Goal: Task Accomplishment & Management: Manage account settings

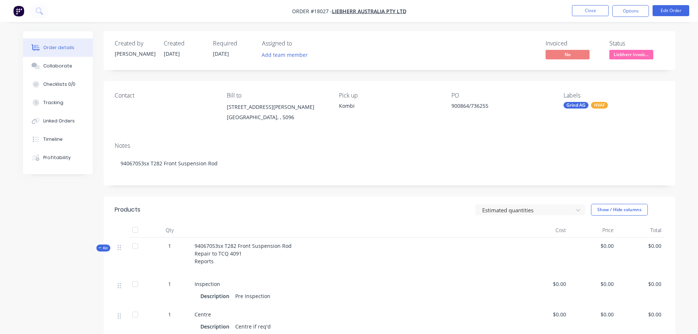
click at [21, 11] on img "button" at bounding box center [18, 10] width 11 height 11
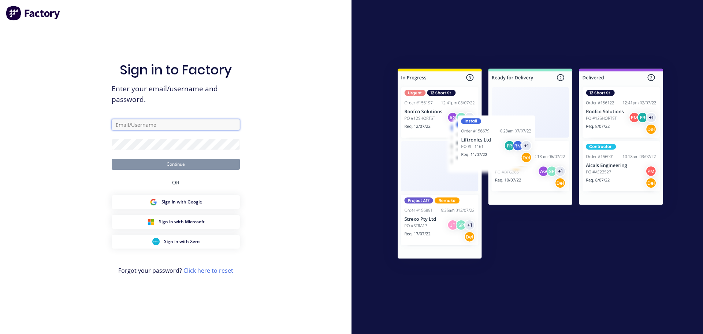
type input "[PERSON_NAME][EMAIL_ADDRESS][DOMAIN_NAME]"
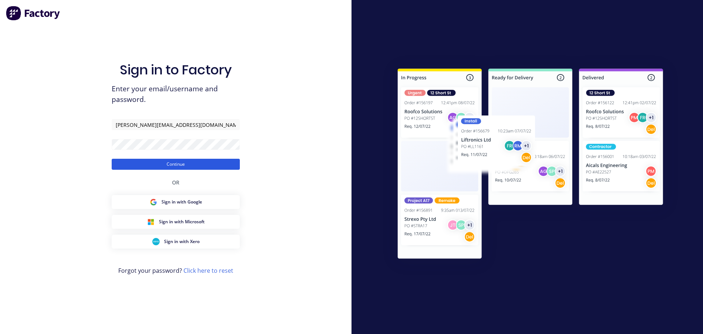
click at [167, 165] on button "Continue" at bounding box center [176, 164] width 128 height 11
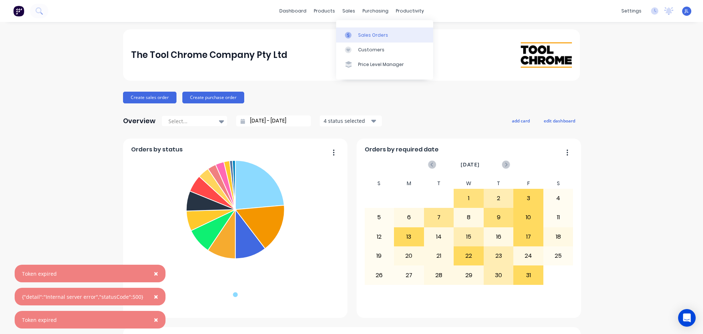
click at [351, 28] on link "Sales Orders" at bounding box center [384, 34] width 97 height 15
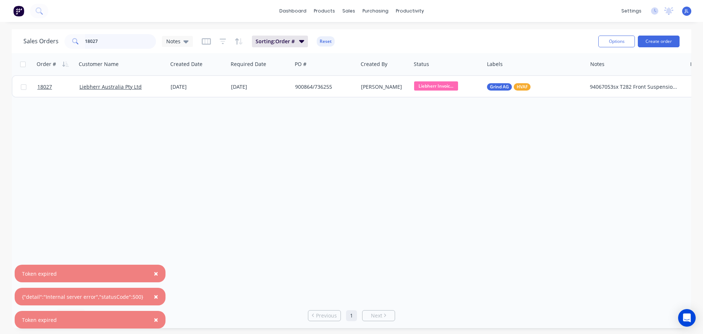
click at [116, 39] on input "18027" at bounding box center [120, 41] width 71 height 15
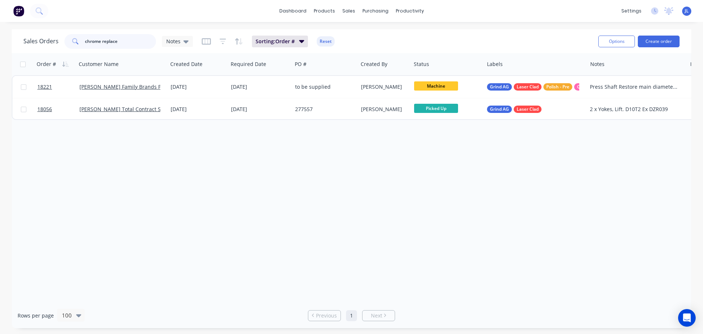
drag, startPoint x: 93, startPoint y: 40, endPoint x: 70, endPoint y: 40, distance: 22.3
click at [70, 40] on div "chrome replace" at bounding box center [110, 41] width 92 height 15
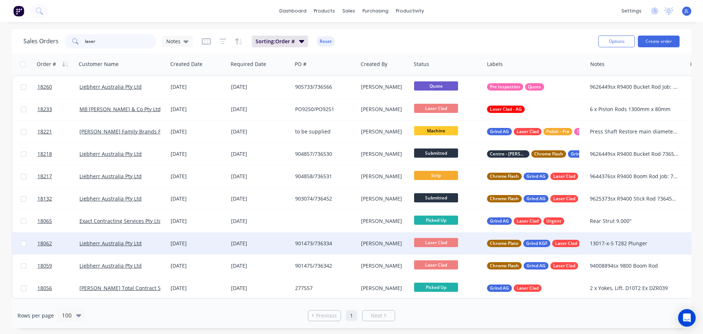
type input "laser"
click at [331, 243] on div "901473/736334" at bounding box center [323, 243] width 57 height 7
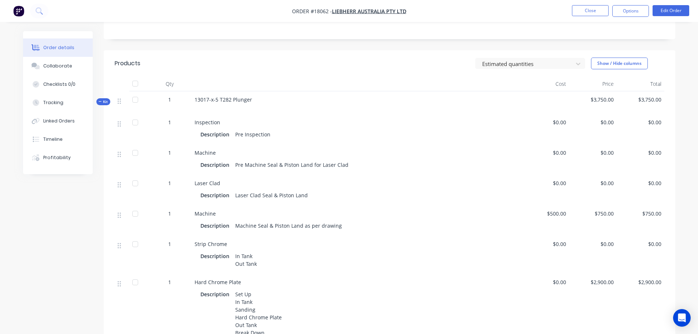
scroll to position [147, 0]
click at [58, 122] on div "Linked Orders" at bounding box center [59, 121] width 32 height 7
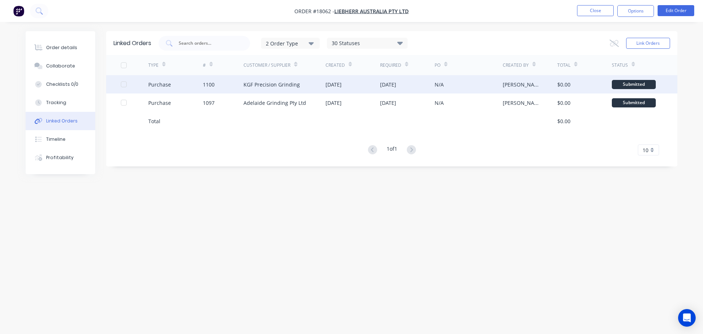
click at [281, 85] on div "KGF Precision Grinding" at bounding box center [272, 85] width 56 height 8
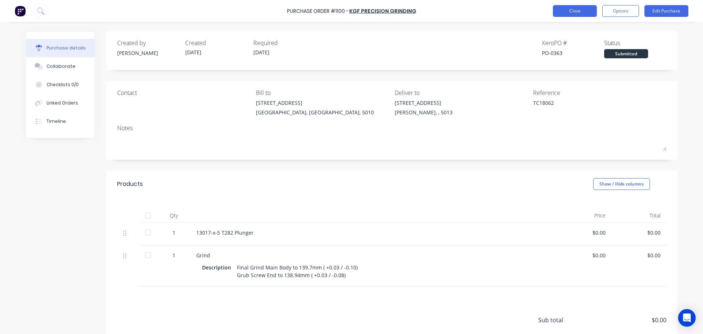
click at [571, 11] on button "Close" at bounding box center [575, 11] width 44 height 12
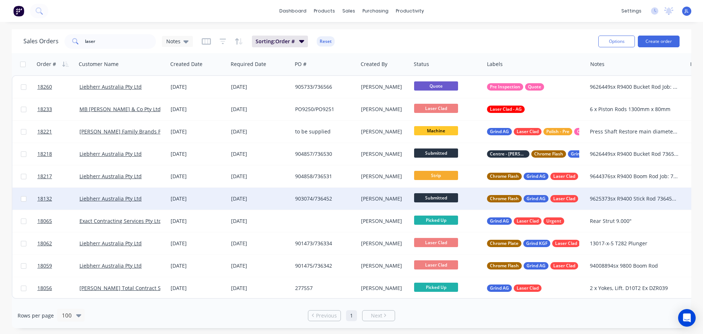
click at [385, 198] on div "[PERSON_NAME]" at bounding box center [383, 198] width 45 height 7
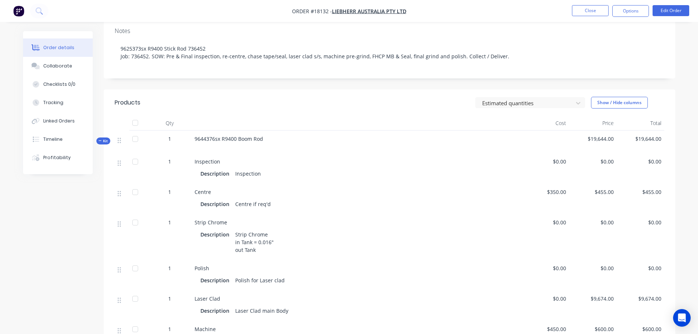
scroll to position [147, 0]
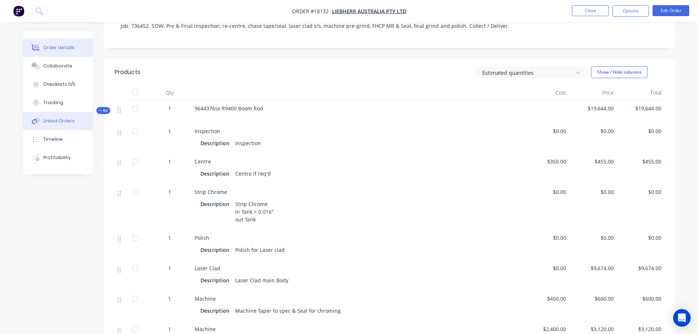
click at [59, 124] on div "Linked Orders" at bounding box center [59, 121] width 32 height 7
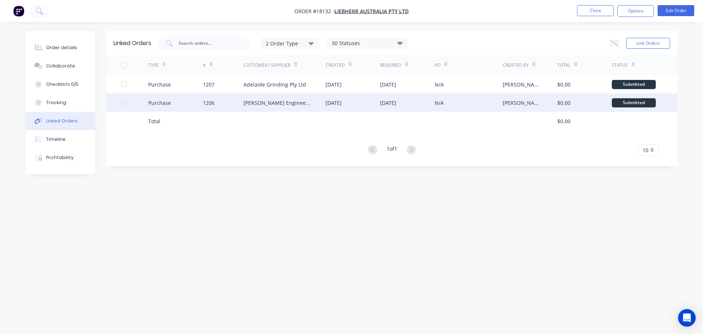
click at [286, 109] on div "[PERSON_NAME] Engineering" at bounding box center [285, 102] width 82 height 18
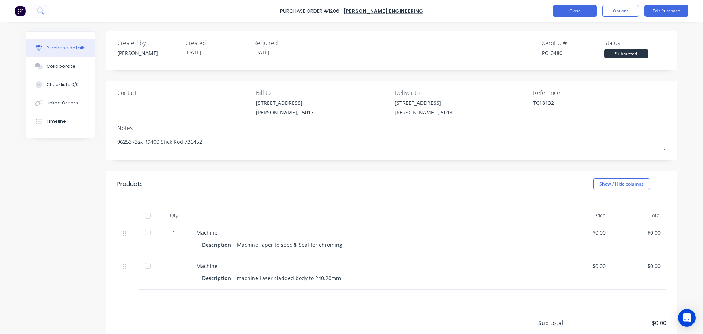
click at [564, 15] on button "Close" at bounding box center [575, 11] width 44 height 12
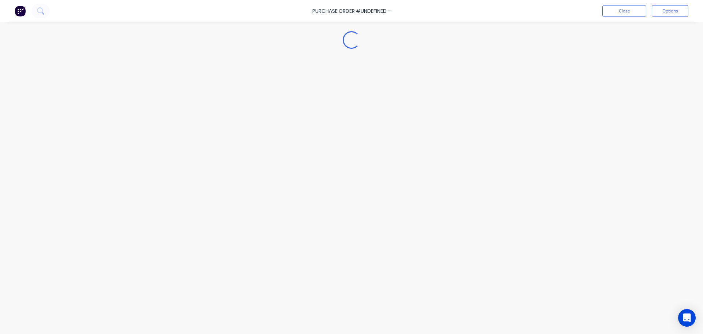
type textarea "x"
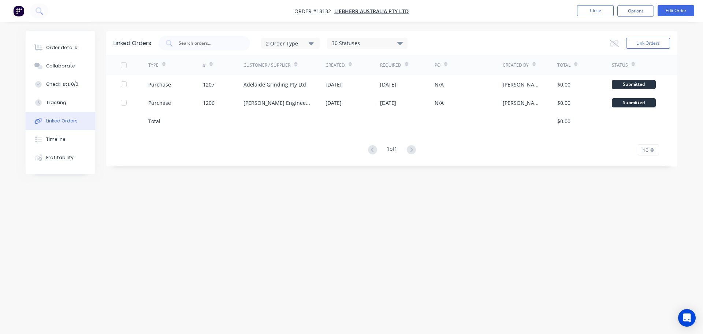
click at [21, 14] on img "button" at bounding box center [18, 10] width 11 height 11
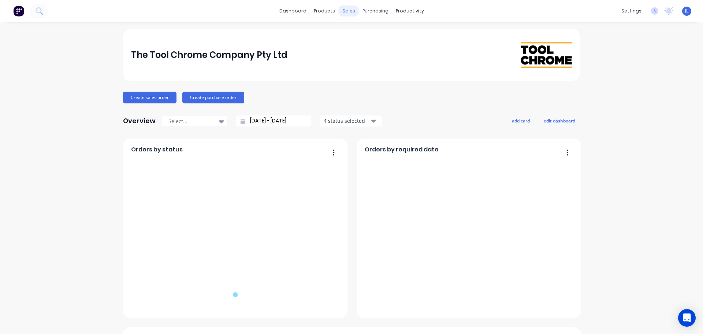
click at [346, 10] on div "sales" at bounding box center [349, 10] width 20 height 11
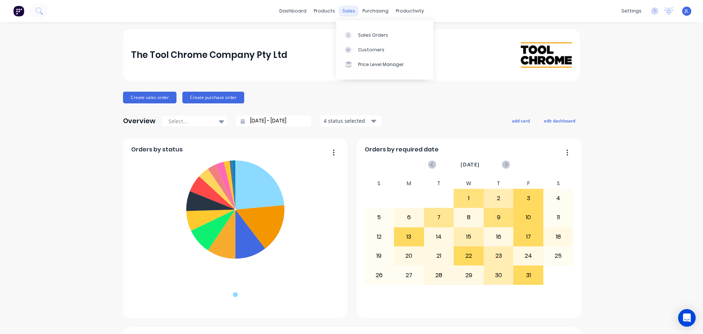
click at [348, 12] on div "sales" at bounding box center [349, 10] width 20 height 11
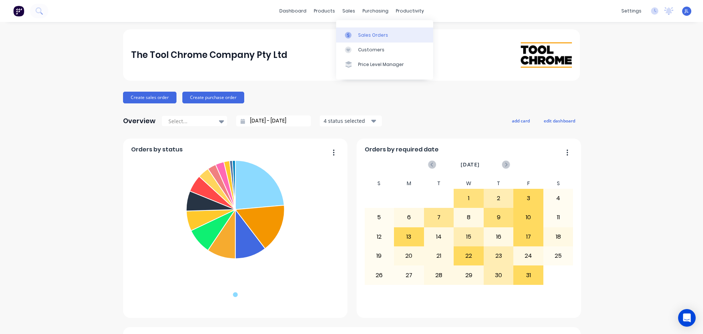
click at [355, 31] on link "Sales Orders" at bounding box center [384, 34] width 97 height 15
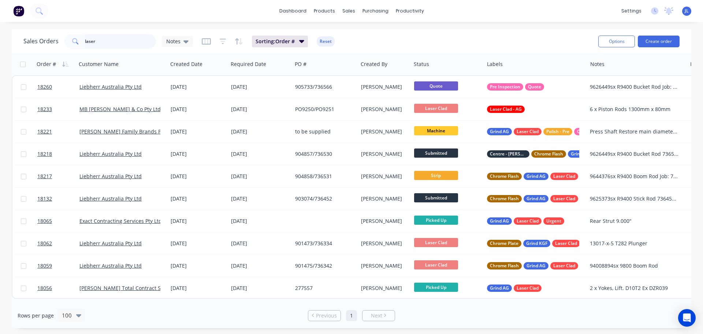
click at [134, 38] on input "laser" at bounding box center [120, 41] width 71 height 15
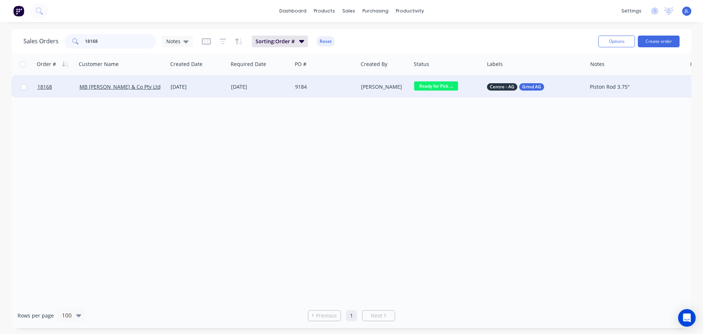
type input "18168"
click at [346, 89] on div "9184" at bounding box center [323, 86] width 57 height 7
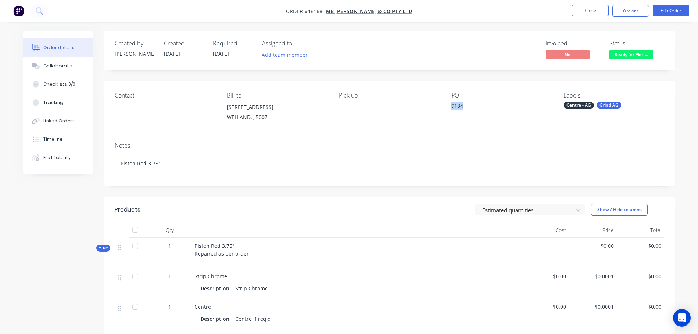
drag, startPoint x: 451, startPoint y: 105, endPoint x: 466, endPoint y: 104, distance: 15.8
click at [466, 104] on div "Contact Bill to [STREET_ADDRESS] Pick up PO 9184 Labels Centre - AG Grind AG" at bounding box center [389, 108] width 571 height 55
copy div "9184"
click at [46, 141] on div "Timeline" at bounding box center [52, 139] width 19 height 7
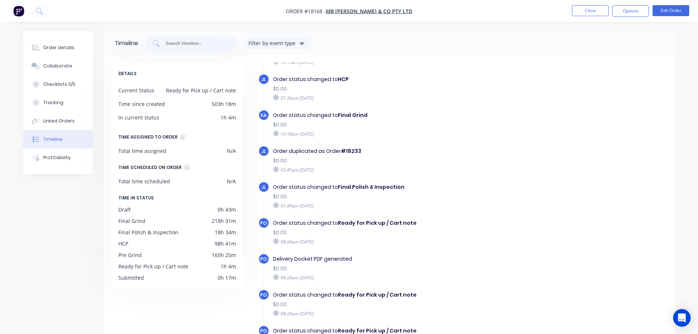
click at [25, 9] on button "button" at bounding box center [18, 11] width 15 height 12
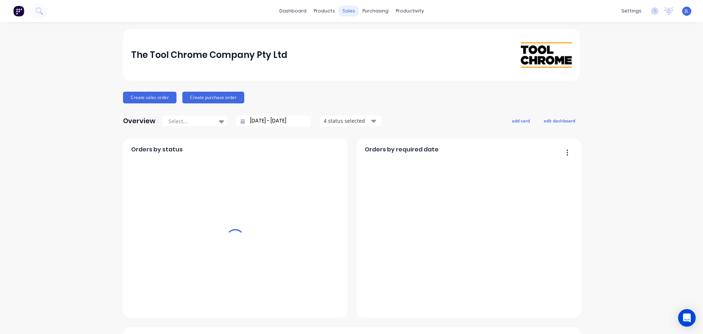
click at [365, 14] on div "purchasing" at bounding box center [375, 10] width 33 height 11
click at [355, 11] on div "sales" at bounding box center [349, 10] width 20 height 11
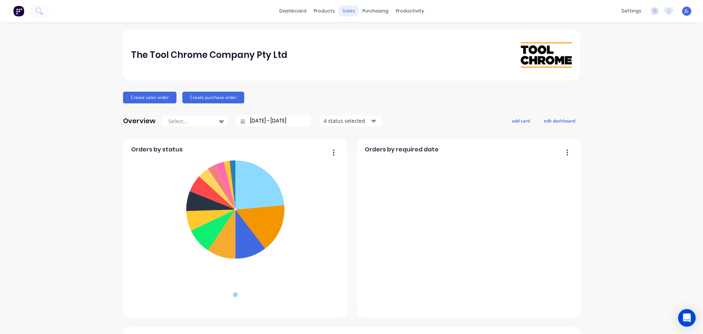
click at [345, 11] on div "sales" at bounding box center [349, 10] width 20 height 11
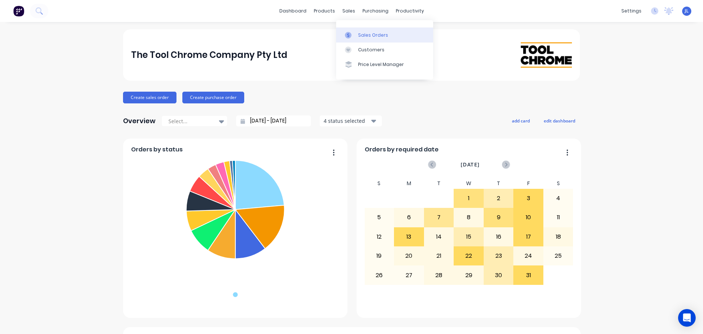
click at [359, 31] on link "Sales Orders" at bounding box center [384, 34] width 97 height 15
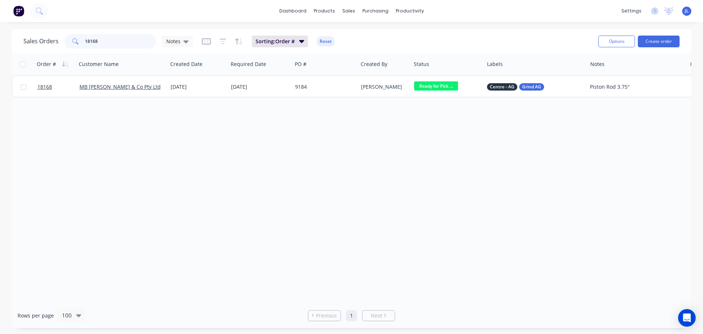
click at [104, 39] on input "18168" at bounding box center [120, 41] width 71 height 15
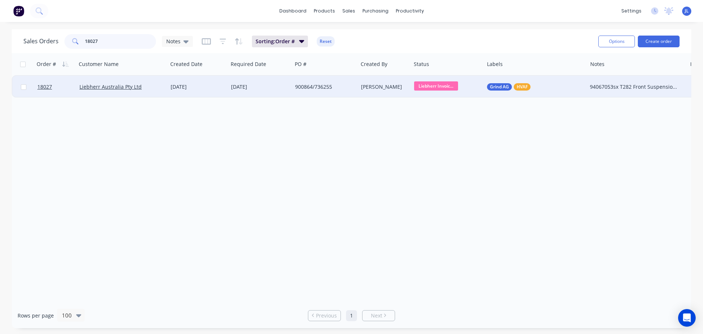
type input "18027"
click at [332, 95] on div "900864/736255" at bounding box center [325, 87] width 66 height 22
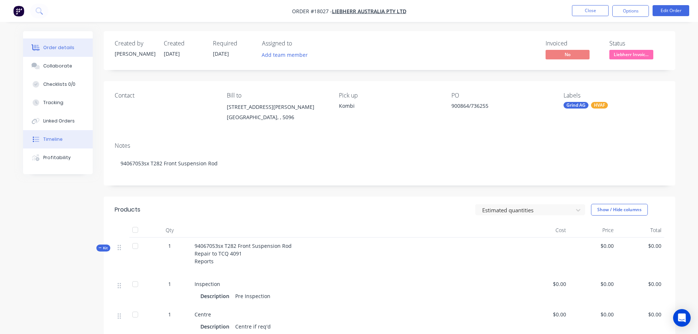
click at [56, 139] on div "Timeline" at bounding box center [52, 139] width 19 height 7
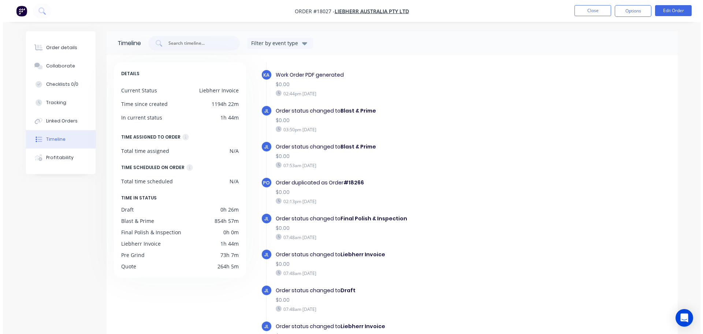
scroll to position [586, 0]
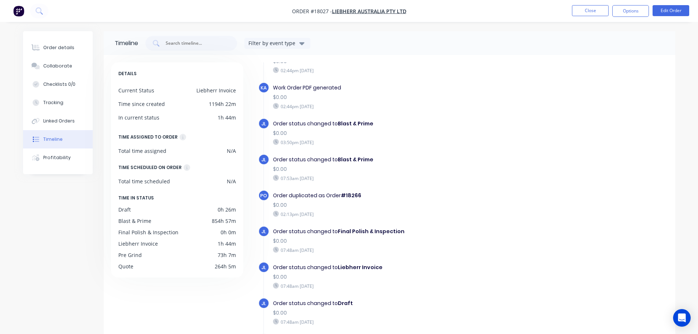
click at [18, 12] on img "button" at bounding box center [18, 10] width 11 height 11
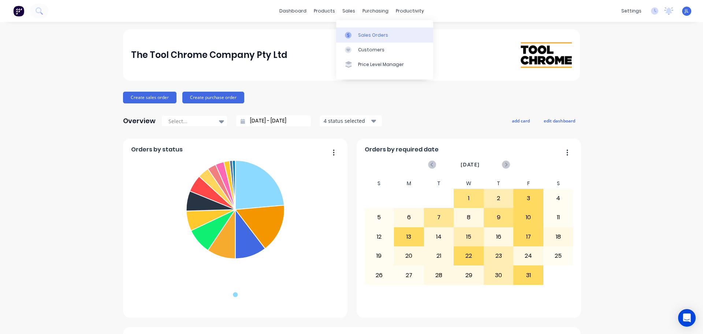
click at [355, 36] on div at bounding box center [350, 35] width 11 height 7
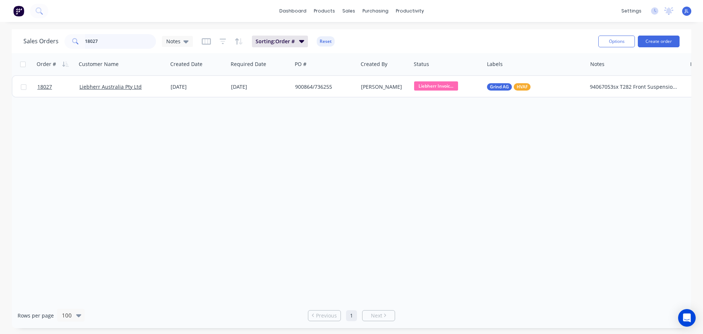
click at [102, 45] on input "18027" at bounding box center [120, 41] width 71 height 15
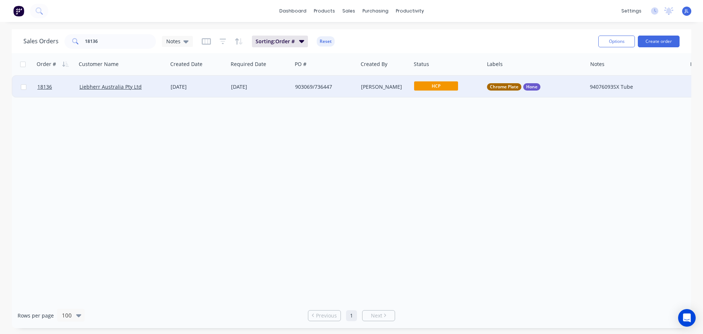
click at [445, 89] on span "HCP" at bounding box center [436, 85] width 44 height 9
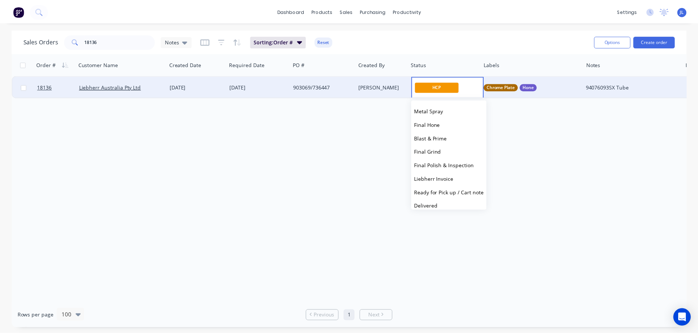
scroll to position [144, 0]
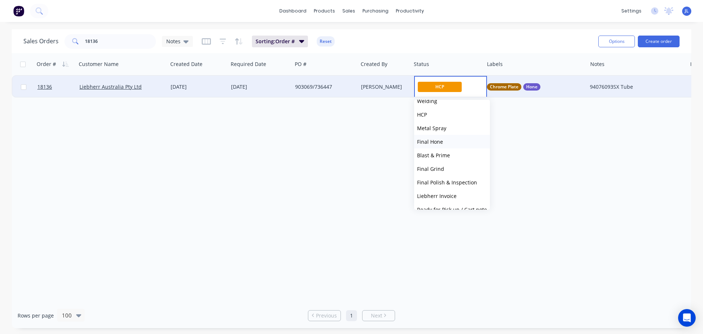
click at [446, 146] on button "Final Hone" at bounding box center [452, 142] width 76 height 14
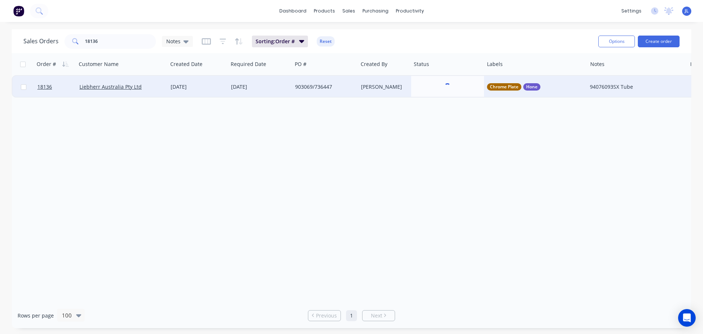
click at [278, 179] on div "Order # Customer Name Created Date Required Date PO # Created By Status Labels …" at bounding box center [352, 177] width 680 height 249
click at [108, 39] on input "18136" at bounding box center [120, 41] width 71 height 15
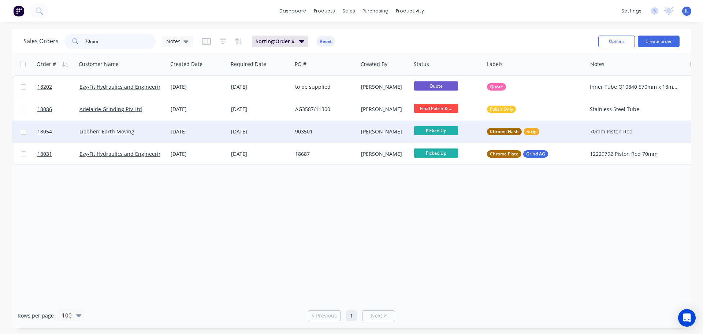
type input "70mm"
click at [180, 128] on div "[DATE]" at bounding box center [198, 131] width 55 height 7
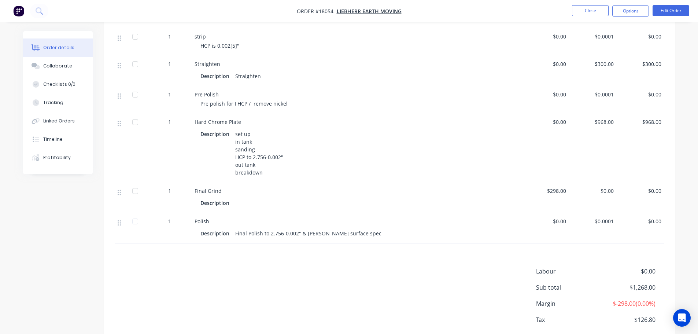
scroll to position [256, 0]
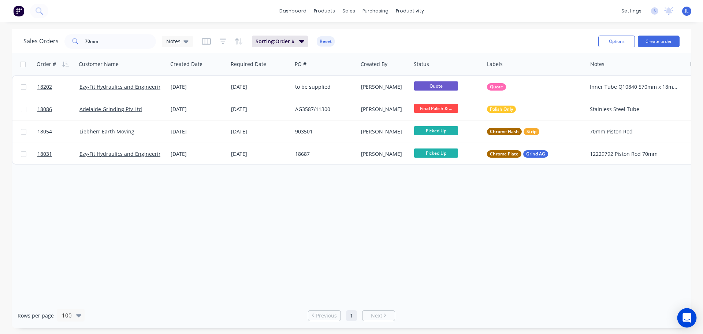
click at [687, 320] on icon "Open Intercom Messenger" at bounding box center [687, 318] width 8 height 10
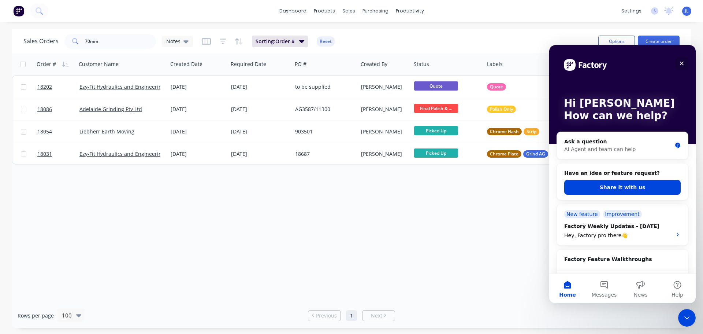
click at [682, 63] on icon "Close" at bounding box center [682, 64] width 4 height 4
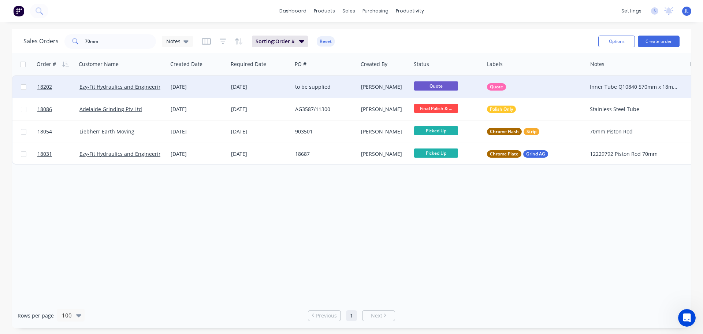
click at [235, 87] on div "[DATE]" at bounding box center [260, 86] width 58 height 7
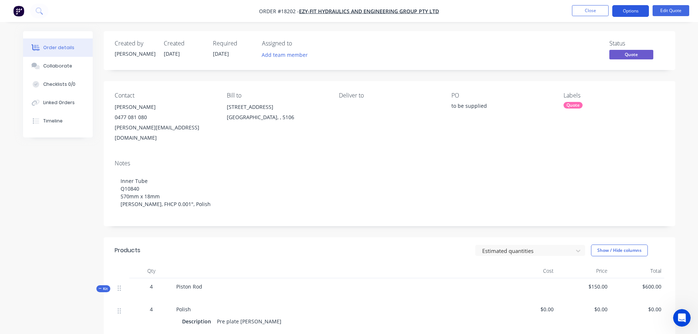
click at [631, 14] on button "Options" at bounding box center [630, 11] width 37 height 12
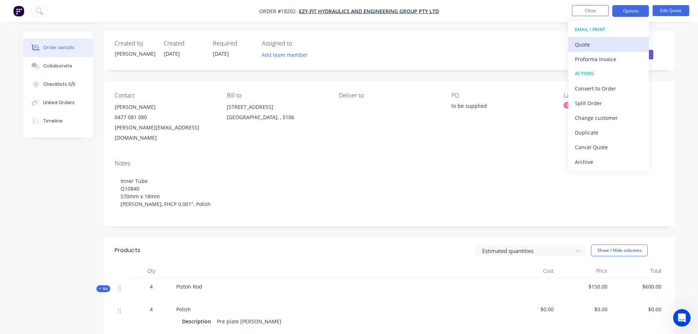
click at [594, 47] on div "Quote" at bounding box center [608, 44] width 67 height 11
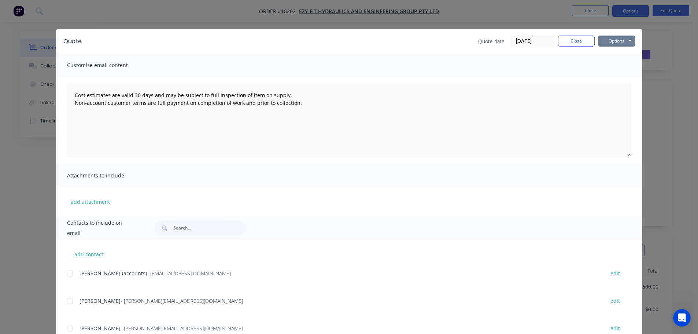
click at [607, 40] on button "Options" at bounding box center [616, 41] width 37 height 11
click at [607, 52] on button "Preview" at bounding box center [621, 54] width 47 height 12
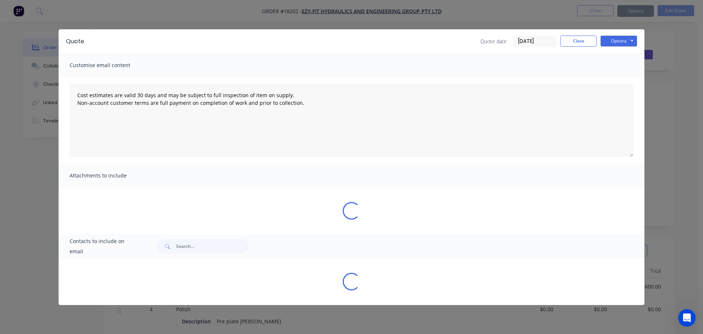
type textarea "Cost estimates are valid 30 days and may be subject to full inspection of item …"
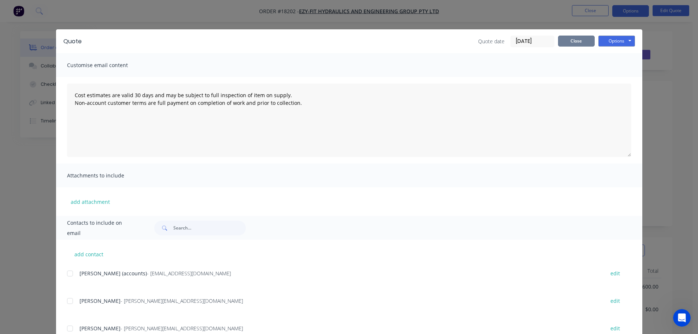
click at [574, 37] on button "Close" at bounding box center [576, 41] width 37 height 11
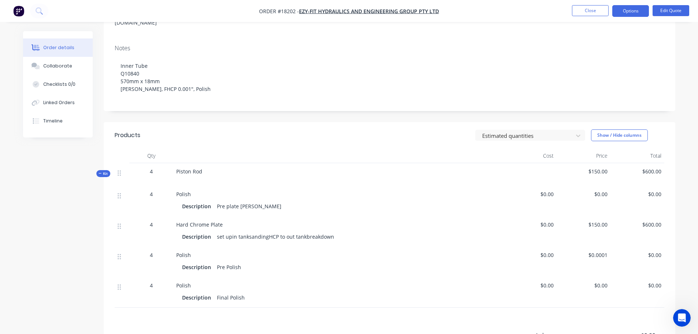
scroll to position [209, 0]
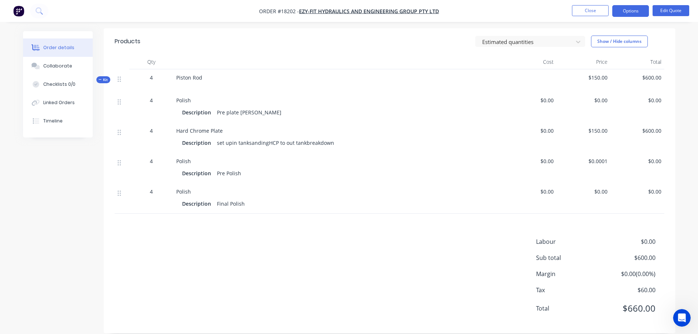
click at [47, 159] on div "Created by [PERSON_NAME] Created [DATE] Required [DATE] Assigned to Add team me…" at bounding box center [349, 83] width 652 height 522
click at [578, 4] on nav "Order #18202 - Ezy-Fit Hydraulics and Engineering Group Pty Ltd Close Options E…" at bounding box center [349, 11] width 698 height 22
click at [578, 8] on button "Close" at bounding box center [590, 10] width 37 height 11
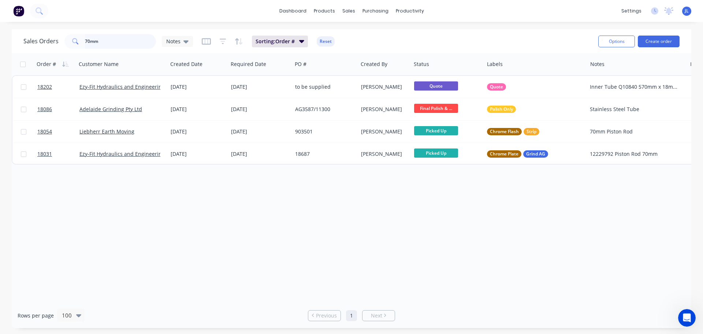
click at [117, 44] on input "70mm" at bounding box center [120, 41] width 71 height 15
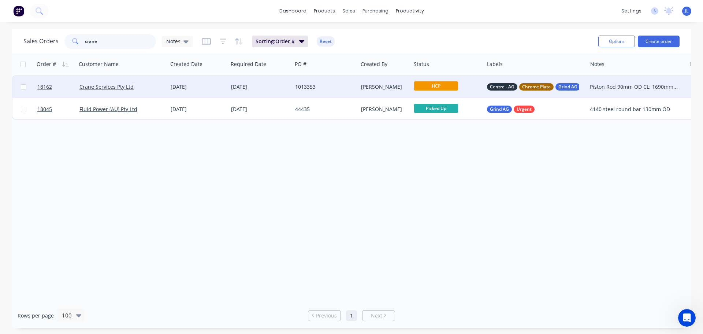
type input "crane"
click at [441, 86] on span "HCP" at bounding box center [436, 85] width 44 height 9
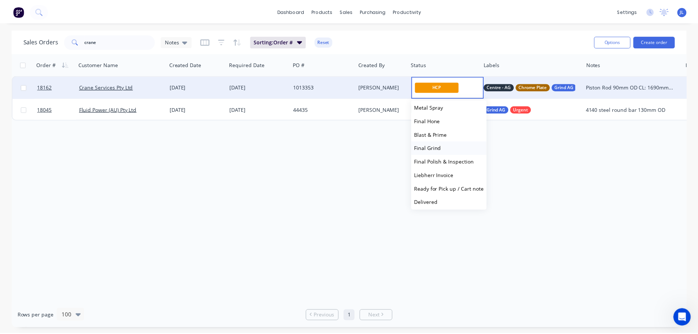
scroll to position [181, 0]
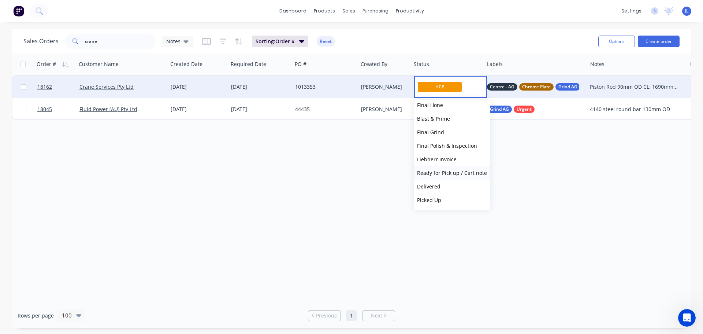
click at [459, 173] on span "Ready for Pick up / Cart note" at bounding box center [452, 172] width 70 height 7
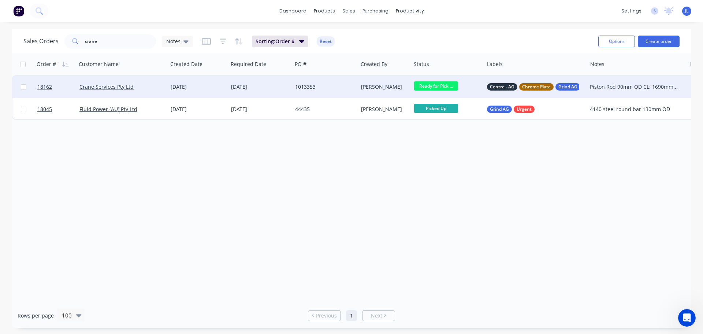
click at [426, 190] on div "Order # Customer Name Created Date Required Date PO # Created By Status Labels …" at bounding box center [352, 177] width 680 height 249
click at [365, 90] on div "[PERSON_NAME]" at bounding box center [383, 86] width 45 height 7
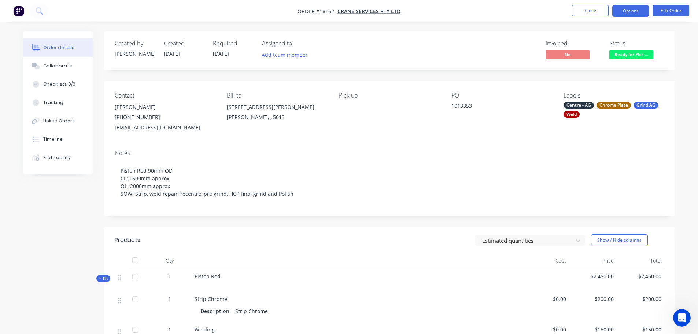
click at [638, 13] on button "Options" at bounding box center [630, 11] width 37 height 12
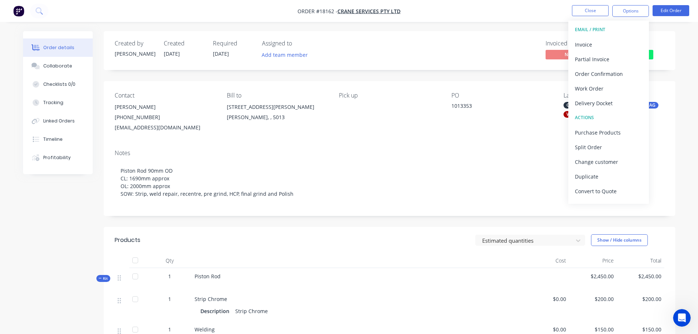
click at [325, 216] on div "Notes Piston Rod 90mm OD CL: 1690mm approx OL: 2000mm approx SOW: Strip, weld r…" at bounding box center [389, 180] width 571 height 72
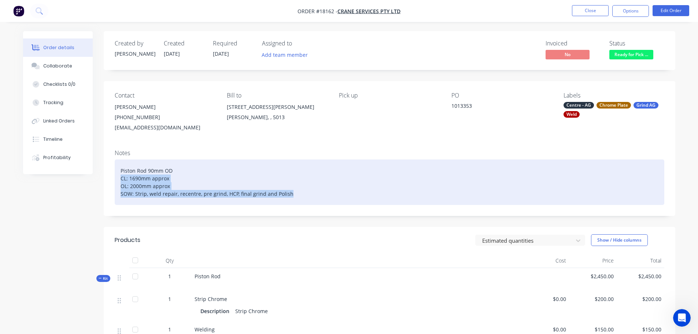
drag, startPoint x: 293, startPoint y: 194, endPoint x: 115, endPoint y: 179, distance: 178.3
click at [115, 179] on div "Piston Rod 90mm OD CL: 1690mm approx OL: 2000mm approx SOW: Strip, weld repair,…" at bounding box center [389, 181] width 549 height 45
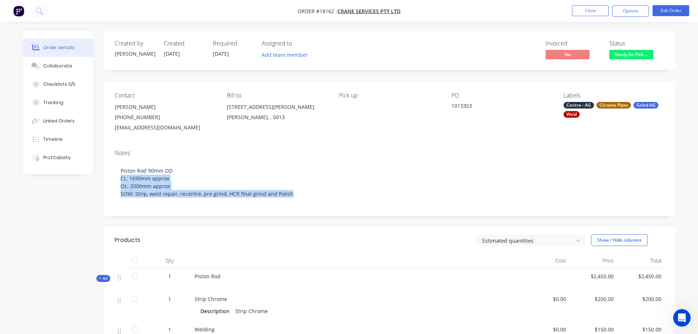
click at [660, 18] on nav "Order #18162 - Crane Services Pty Ltd Close Options Edit Order" at bounding box center [349, 11] width 698 height 22
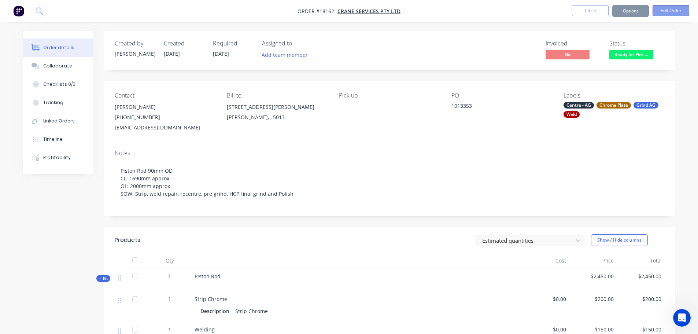
click at [664, 11] on button "Edit Order" at bounding box center [670, 10] width 37 height 11
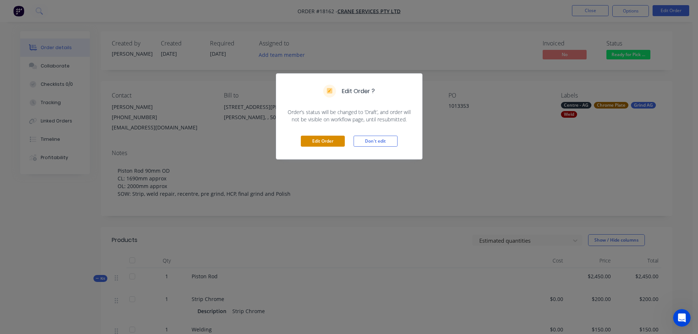
click at [317, 144] on button "Edit Order" at bounding box center [323, 141] width 44 height 11
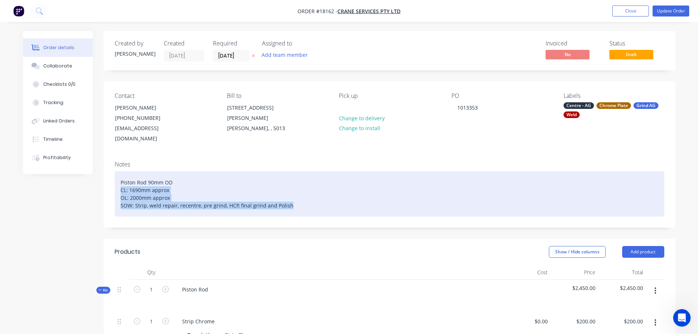
drag, startPoint x: 174, startPoint y: 193, endPoint x: 105, endPoint y: 182, distance: 68.9
click at [105, 182] on div "Notes Piston Rod 90mm OD CL: 1690mm approx OL: 2000mm approx SOW: Strip, weld r…" at bounding box center [389, 191] width 571 height 72
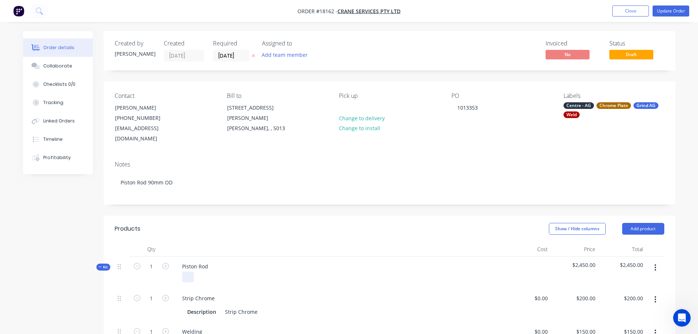
click at [192, 279] on div at bounding box center [188, 276] width 12 height 11
paste div
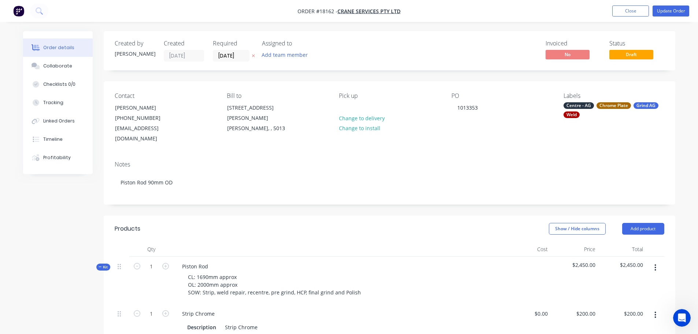
click at [278, 222] on header "Products Show / Hide columns Add product" at bounding box center [389, 228] width 571 height 26
click at [210, 270] on div "Piston Rod" at bounding box center [195, 266] width 38 height 11
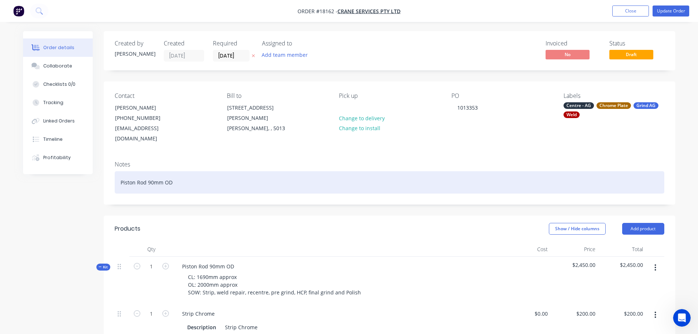
click at [327, 193] on div "Piston Rod 90mm OD" at bounding box center [389, 182] width 549 height 22
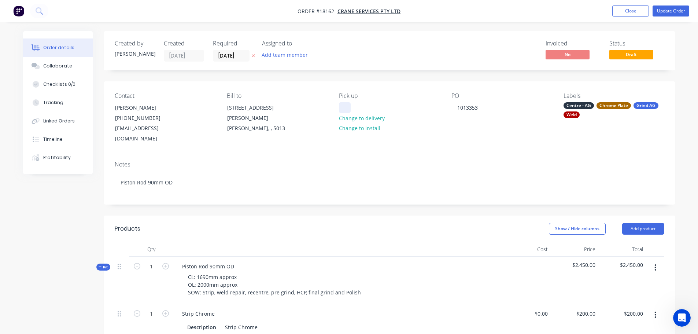
click at [345, 110] on div at bounding box center [345, 107] width 12 height 11
click at [391, 227] on header "Products Show / Hide columns Add product" at bounding box center [389, 228] width 571 height 26
click at [682, 11] on button "Update Order" at bounding box center [670, 10] width 37 height 11
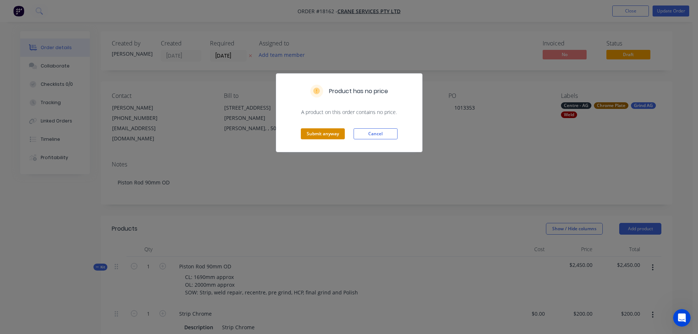
click at [322, 134] on button "Submit anyway" at bounding box center [323, 133] width 44 height 11
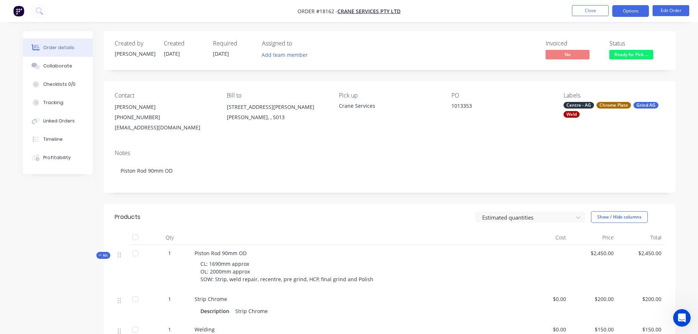
click at [615, 15] on button "Options" at bounding box center [630, 11] width 37 height 12
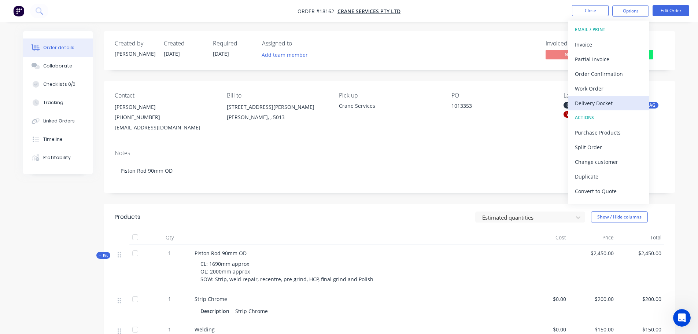
click at [598, 105] on div "Delivery Docket" at bounding box center [608, 103] width 67 height 11
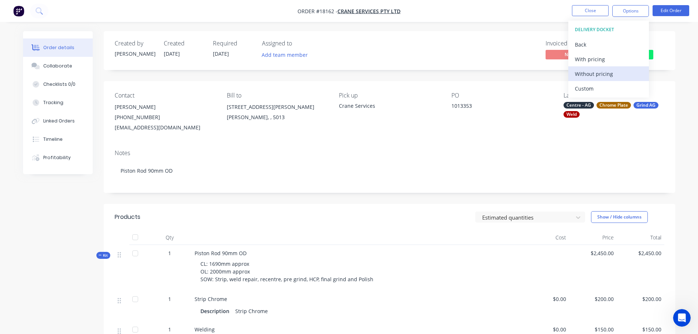
click at [590, 73] on div "Without pricing" at bounding box center [608, 73] width 67 height 11
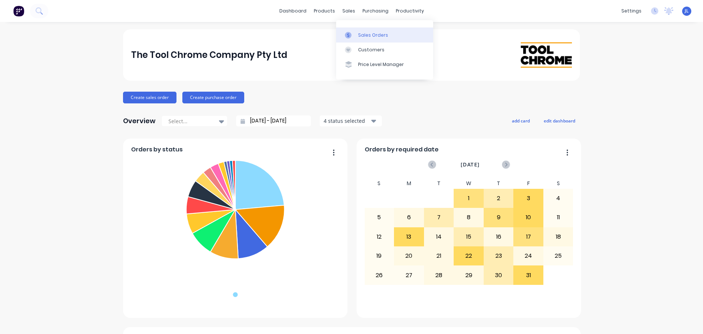
click at [350, 35] on icon at bounding box center [348, 35] width 7 height 7
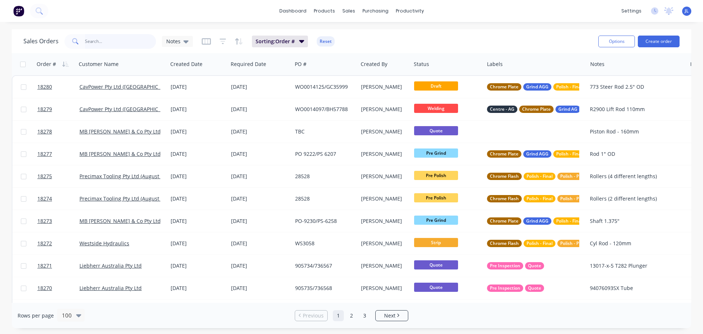
click at [127, 44] on input "text" at bounding box center [120, 41] width 71 height 15
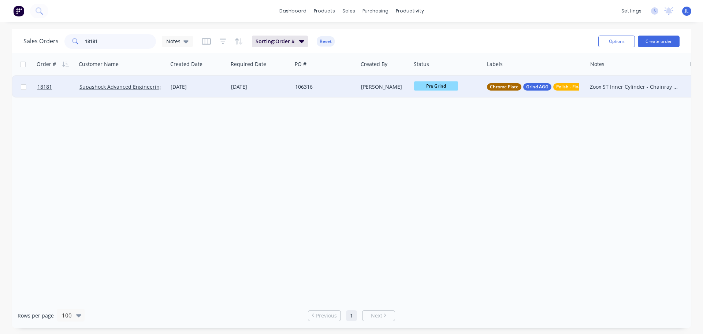
type input "18181"
click at [227, 88] on div "[DATE]" at bounding box center [198, 87] width 60 height 22
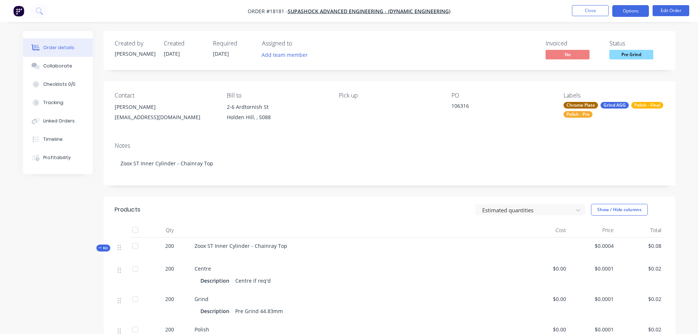
click at [621, 13] on button "Options" at bounding box center [630, 11] width 37 height 12
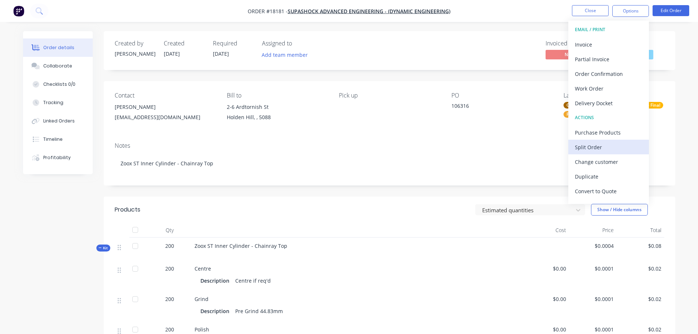
click at [593, 146] on div "Split Order" at bounding box center [608, 147] width 67 height 11
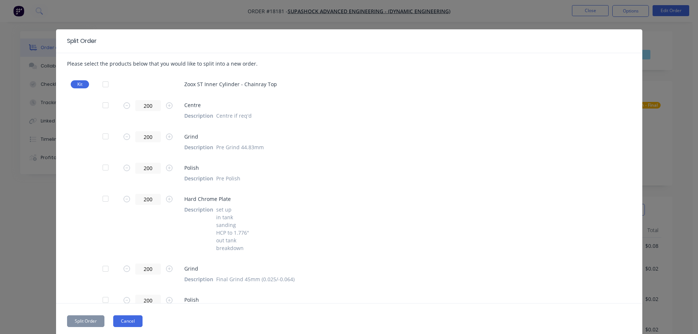
click at [115, 320] on button "Cancel" at bounding box center [127, 321] width 29 height 12
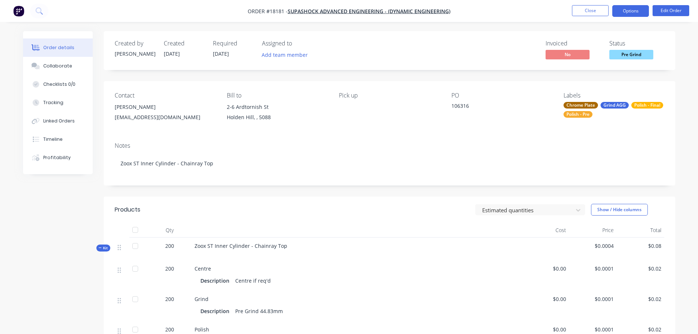
click at [626, 11] on button "Options" at bounding box center [630, 11] width 37 height 12
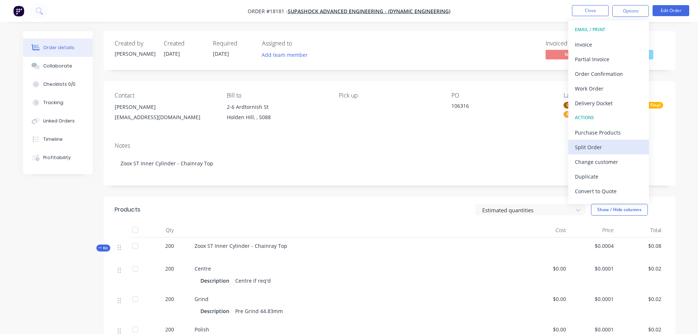
click at [595, 147] on div "Split Order" at bounding box center [608, 147] width 67 height 11
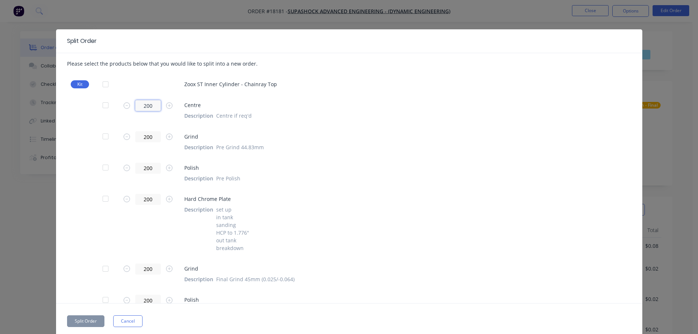
drag, startPoint x: 150, startPoint y: 104, endPoint x: 136, endPoint y: 105, distance: 13.9
click at [136, 105] on input "200" at bounding box center [148, 105] width 26 height 11
click at [359, 118] on div "Centre Description Centre if req'd" at bounding box center [407, 109] width 447 height 19
click at [101, 85] on div at bounding box center [105, 84] width 15 height 15
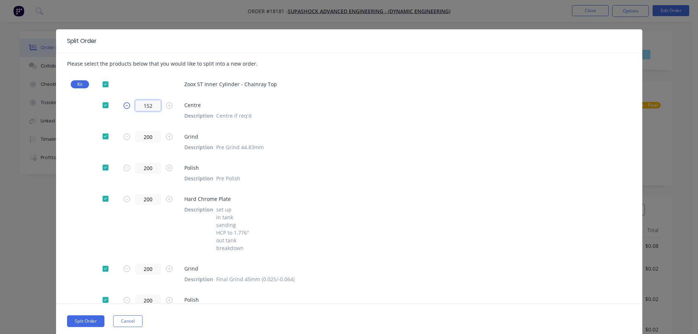
drag, startPoint x: 151, startPoint y: 106, endPoint x: 125, endPoint y: 104, distance: 26.5
click at [125, 104] on form "152" at bounding box center [151, 105] width 66 height 11
click at [70, 131] on div at bounding box center [80, 140] width 26 height 19
click at [155, 106] on input "200" at bounding box center [148, 105] width 26 height 11
click at [348, 159] on div "200 Polish Description Pre Polish" at bounding box center [349, 172] width 564 height 31
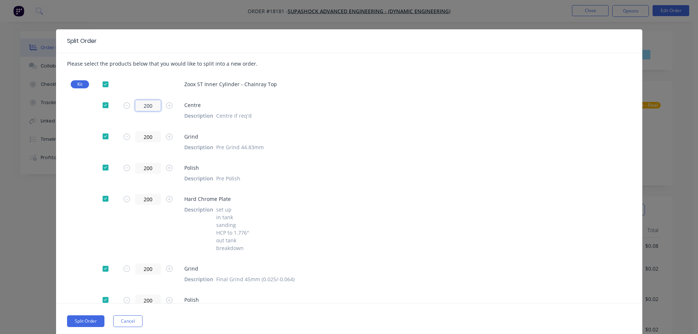
click at [154, 106] on input "200" at bounding box center [148, 105] width 26 height 11
type input "152"
click at [356, 178] on div "Polish Description Pre Polish" at bounding box center [407, 172] width 447 height 19
drag, startPoint x: 155, startPoint y: 135, endPoint x: 121, endPoint y: 136, distance: 33.7
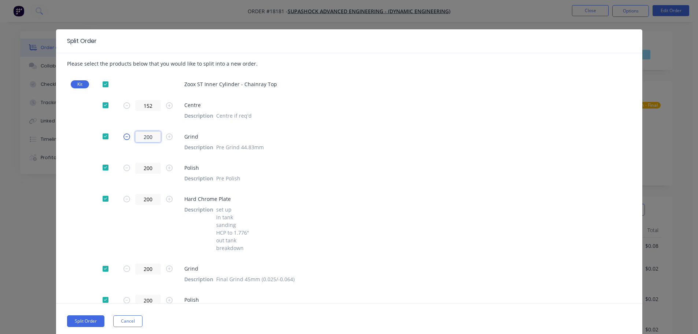
click at [122, 138] on form "200" at bounding box center [151, 136] width 66 height 11
type input "152"
click at [149, 170] on input "200" at bounding box center [148, 168] width 26 height 11
drag, startPoint x: 153, startPoint y: 168, endPoint x: 122, endPoint y: 167, distance: 31.1
click at [120, 167] on form "200" at bounding box center [151, 168] width 66 height 11
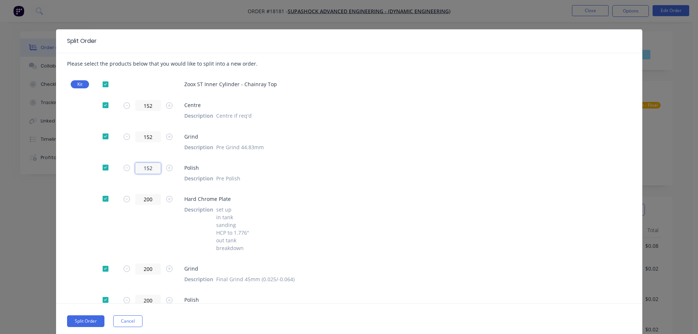
type input "152"
drag, startPoint x: 130, startPoint y: 199, endPoint x: 112, endPoint y: 197, distance: 18.0
click at [112, 197] on div "200 Hard Chrome Plate Description set up in tank sanding HCP to 1.776" out tank…" at bounding box center [349, 223] width 564 height 70
type input "152"
drag, startPoint x: 144, startPoint y: 268, endPoint x: 117, endPoint y: 268, distance: 27.1
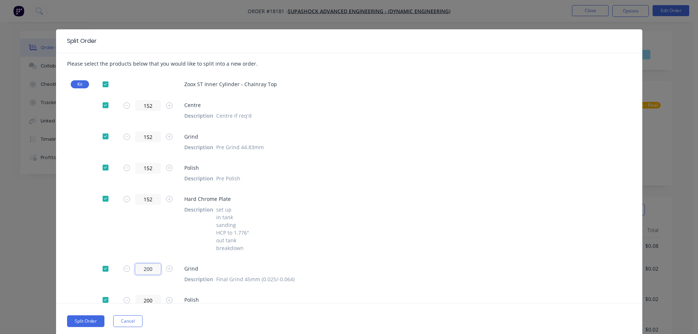
click at [118, 268] on form "200" at bounding box center [151, 268] width 66 height 11
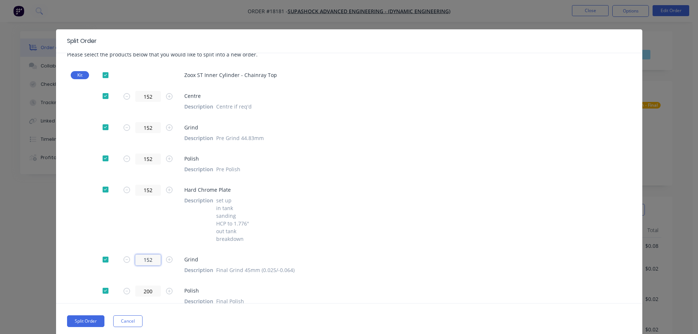
scroll to position [17, 0]
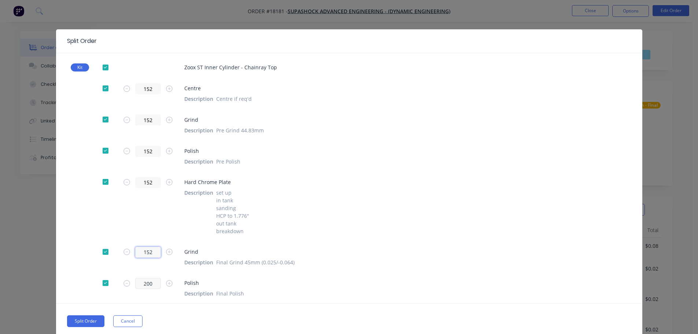
type input "152"
click at [146, 282] on input "200" at bounding box center [148, 283] width 26 height 11
drag, startPoint x: 149, startPoint y: 283, endPoint x: 131, endPoint y: 284, distance: 18.0
click at [135, 284] on input "200" at bounding box center [148, 283] width 26 height 11
type input "152"
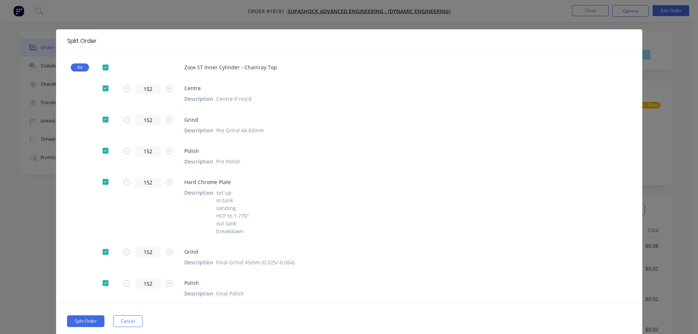
click at [327, 238] on div "152 Hard Chrome Plate Description set up in tank sanding HCP to 1.776" out tank…" at bounding box center [349, 206] width 564 height 70
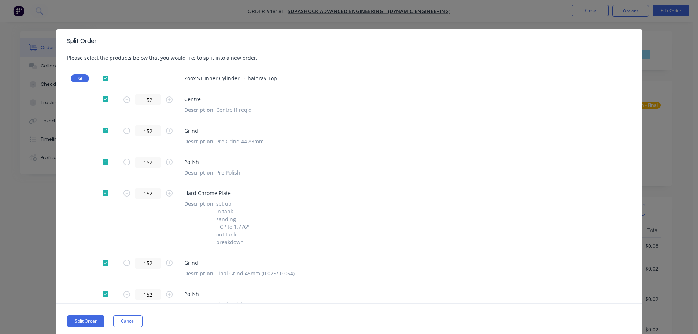
scroll to position [0, 0]
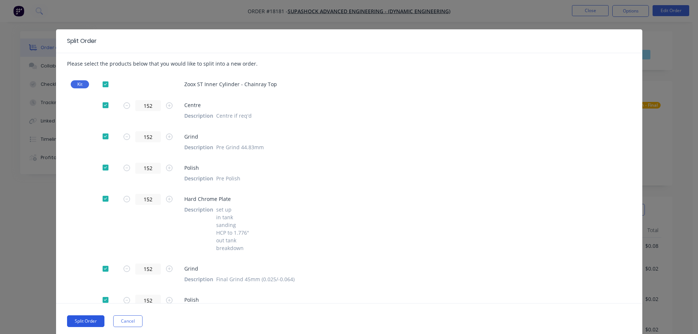
click at [74, 322] on button "Split Order" at bounding box center [85, 321] width 37 height 12
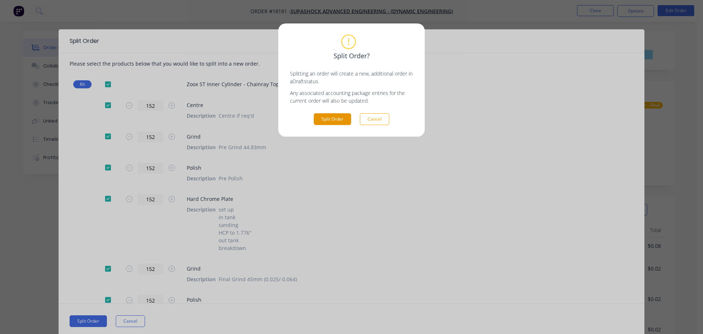
click at [330, 116] on button "Split Order" at bounding box center [332, 119] width 37 height 12
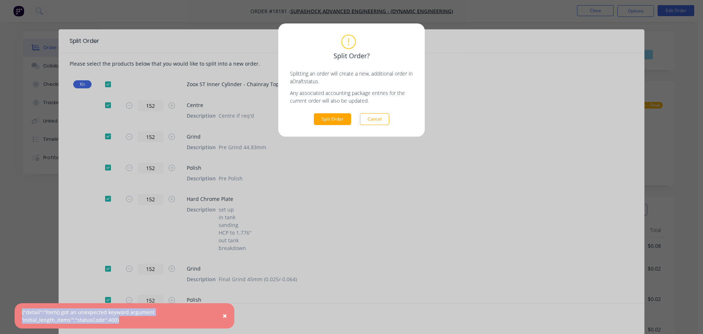
drag, startPoint x: 118, startPoint y: 320, endPoint x: 21, endPoint y: 312, distance: 97.1
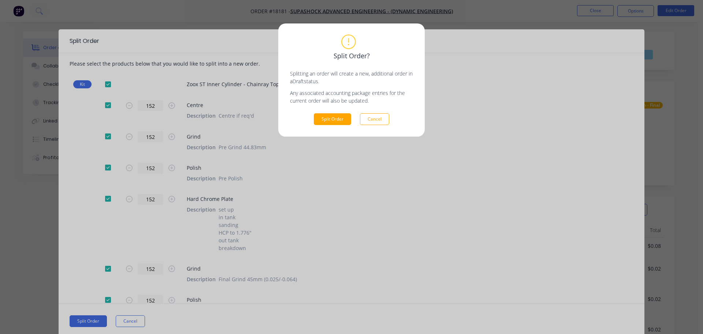
copy div "{"detail":"Item() got an unexpected keyword argument 'initial_length_items'","s…"
click at [333, 120] on button "Split Order" at bounding box center [332, 119] width 37 height 12
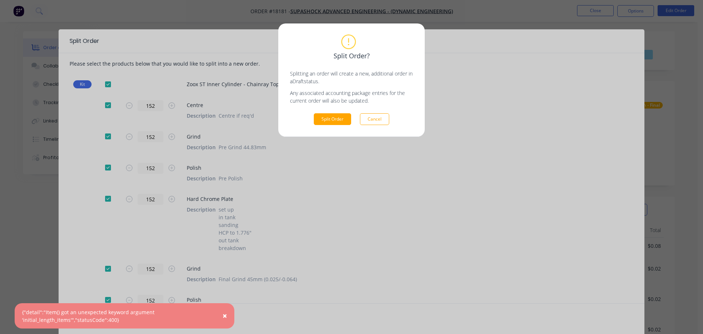
click at [115, 319] on div "{"detail":"Item() got an unexpected keyword argument 'initial_length_items'","s…" at bounding box center [117, 315] width 190 height 15
drag, startPoint x: 119, startPoint y: 320, endPoint x: 19, endPoint y: 311, distance: 100.8
click at [19, 311] on div "× {"detail":"Item() got an unexpected keyword argument 'initial_length_items'",…" at bounding box center [125, 315] width 220 height 25
copy div "{"detail":"Item() got an unexpected keyword argument 'initial_length_items'","s…"
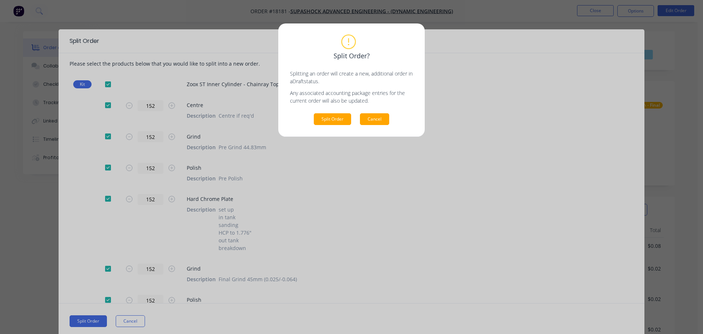
click at [376, 121] on button "Cancel" at bounding box center [374, 119] width 29 height 12
